Goal: Check status: Check status

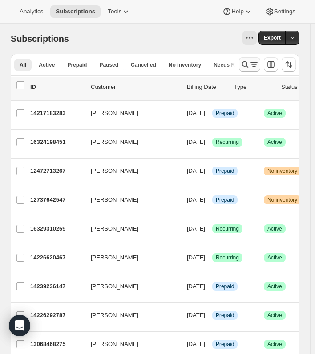
click at [248, 65] on icon "Search and filter results" at bounding box center [245, 64] width 9 height 9
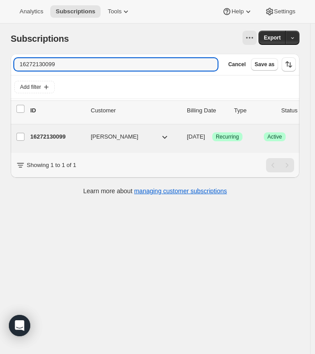
type input "16272130099"
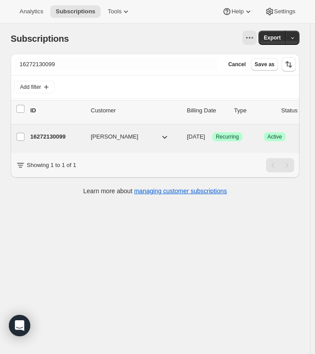
click at [54, 133] on p "16272130099" at bounding box center [56, 137] width 53 height 9
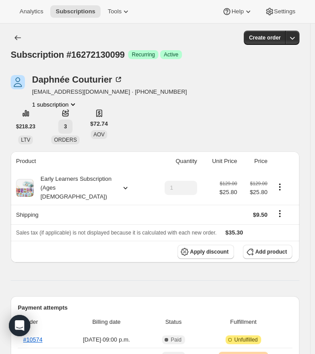
click at [64, 127] on span "3" at bounding box center [65, 126] width 3 height 7
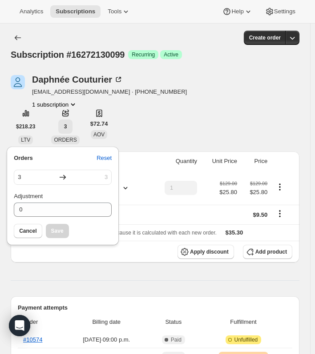
click at [64, 129] on span "3" at bounding box center [65, 126] width 3 height 7
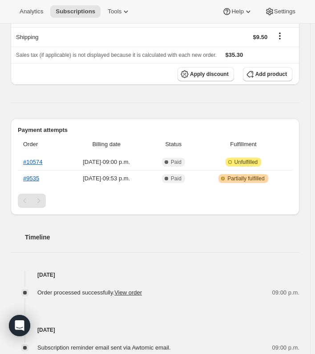
scroll to position [222, 0]
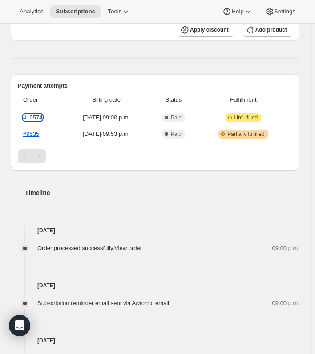
click at [33, 114] on link "#10574" at bounding box center [32, 117] width 19 height 7
